Goal: Information Seeking & Learning: Learn about a topic

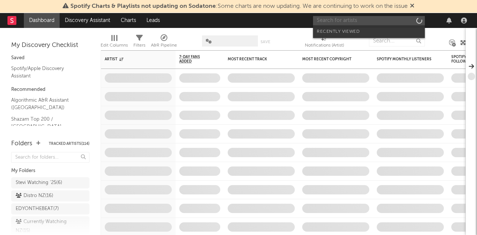
click at [363, 20] on input "text" at bounding box center [369, 20] width 112 height 9
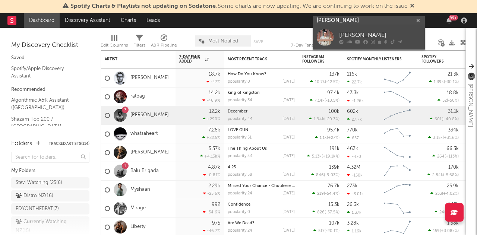
type input "[PERSON_NAME]"
click at [367, 39] on div "[PERSON_NAME]" at bounding box center [380, 35] width 82 height 9
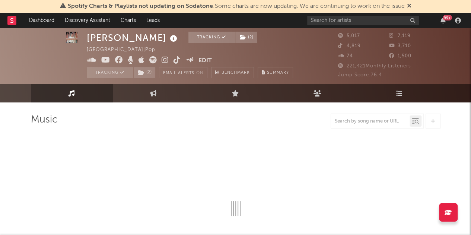
scroll to position [6, 0]
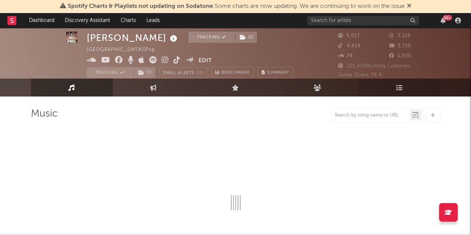
select select "6m"
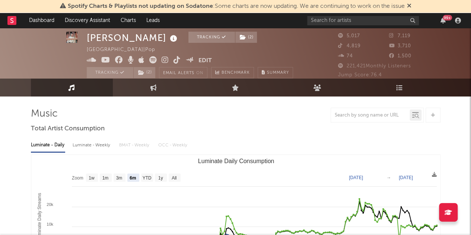
scroll to position [0, 0]
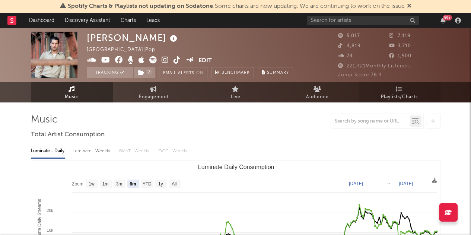
click at [408, 93] on span "Playlists/Charts" at bounding box center [399, 97] width 37 height 9
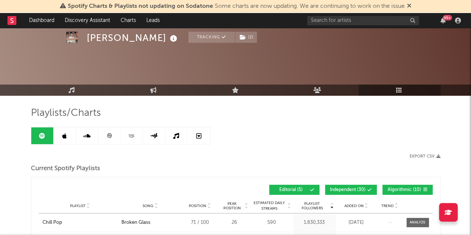
scroll to position [86, 0]
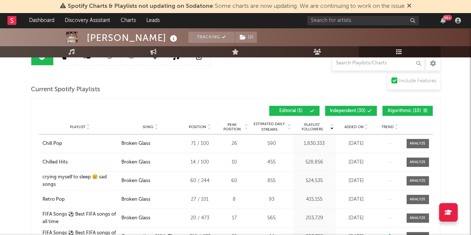
click at [356, 130] on div "Playlist City Song Position Peak Position Estimated Daily Streams Playlist Foll…" at bounding box center [236, 127] width 394 height 15
click at [356, 129] on div "Playlist City Song Position Peak Position Estimated Daily Streams Playlist Foll…" at bounding box center [236, 127] width 394 height 15
click at [357, 125] on span "Added On" at bounding box center [354, 127] width 19 height 4
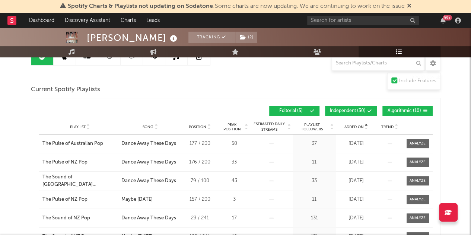
click at [357, 125] on span "Added On" at bounding box center [354, 127] width 19 height 4
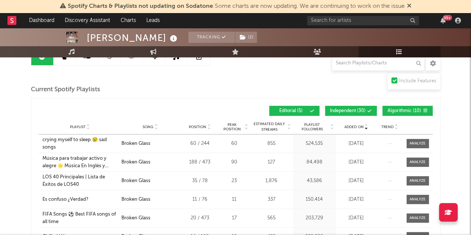
click at [351, 114] on button "Independent ( 30 )" at bounding box center [351, 111] width 52 height 10
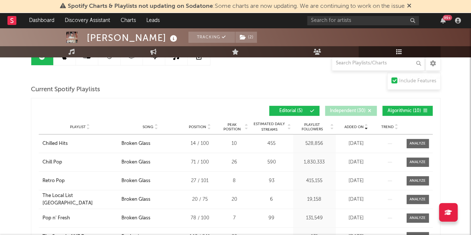
click at [415, 113] on button "Algorithmic ( 10 )" at bounding box center [408, 111] width 50 height 10
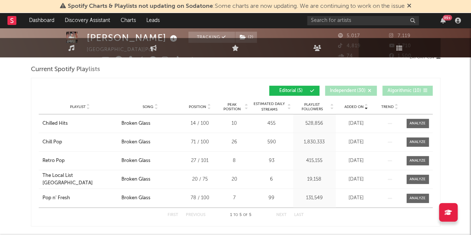
scroll to position [0, 0]
